Goal: Use online tool/utility: Use online tool/utility

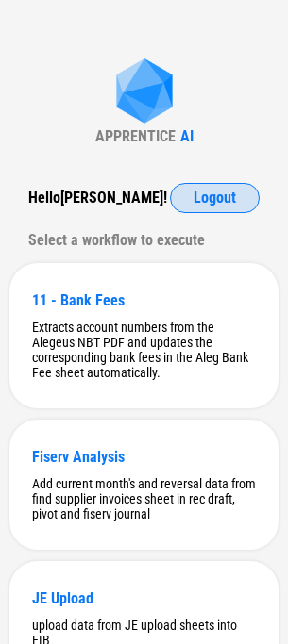
click at [227, 208] on button "Logout" at bounding box center [215, 198] width 90 height 30
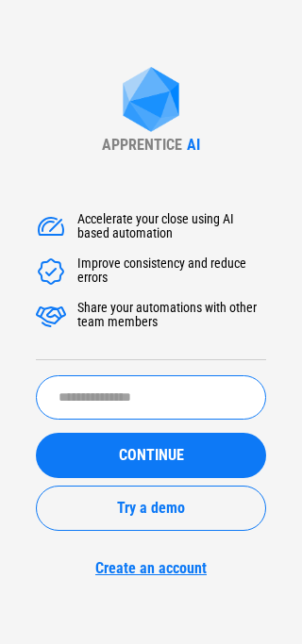
click at [108, 381] on input "text" at bounding box center [151, 397] width 230 height 44
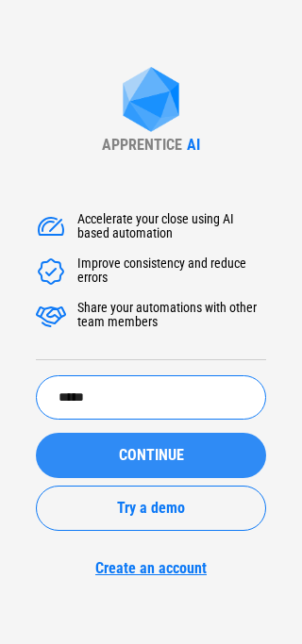
type input "*****"
click at [117, 453] on div "CONTINUE" at bounding box center [150, 455] width 185 height 15
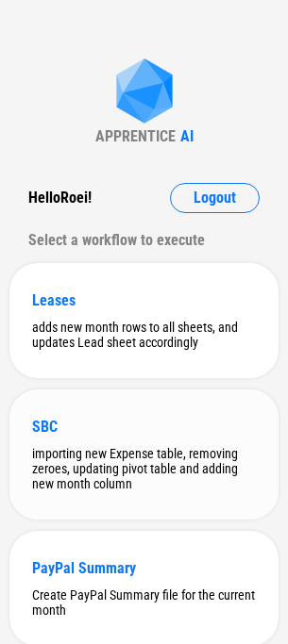
click at [89, 428] on div "SBC" at bounding box center [144, 427] width 224 height 18
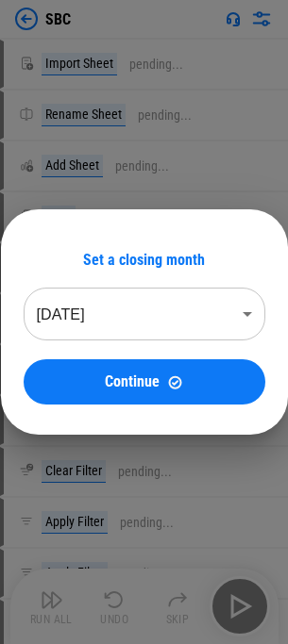
click at [100, 327] on body "SBC Import Sheet pending... Rename Sheet pending... Add Sheet pending... Copy p…" at bounding box center [144, 322] width 288 height 644
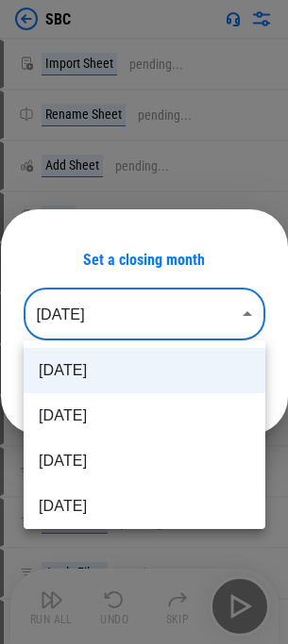
click at [86, 416] on li "[DATE]" at bounding box center [144, 415] width 241 height 45
type input "********"
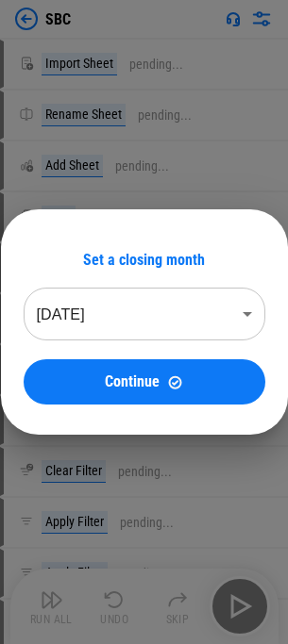
click at [104, 380] on div "Continue" at bounding box center [144, 382] width 196 height 16
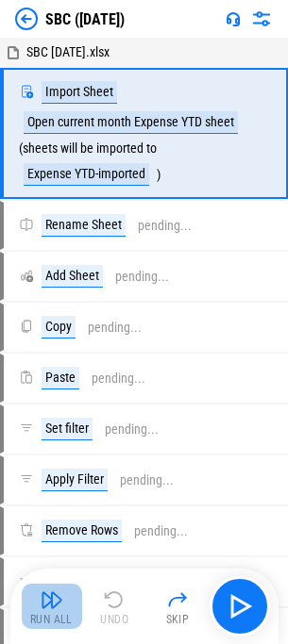
click at [47, 605] on img "button" at bounding box center [52, 600] width 23 height 23
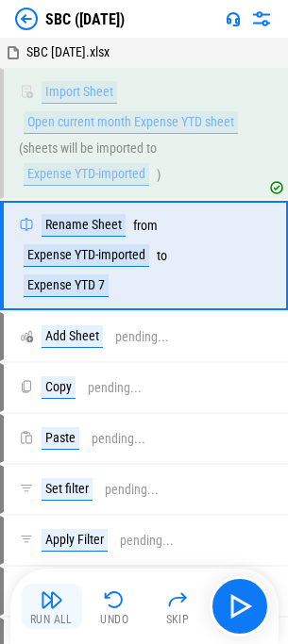
click at [44, 590] on img "button" at bounding box center [52, 600] width 23 height 23
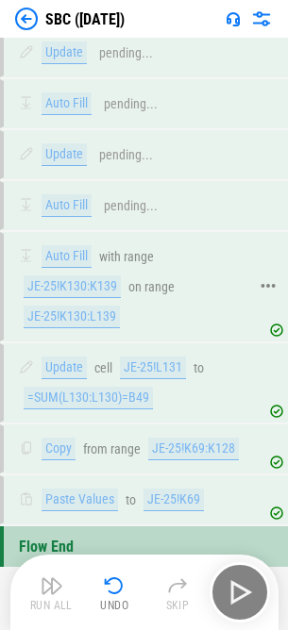
scroll to position [2408, 0]
